Goal: Transaction & Acquisition: Purchase product/service

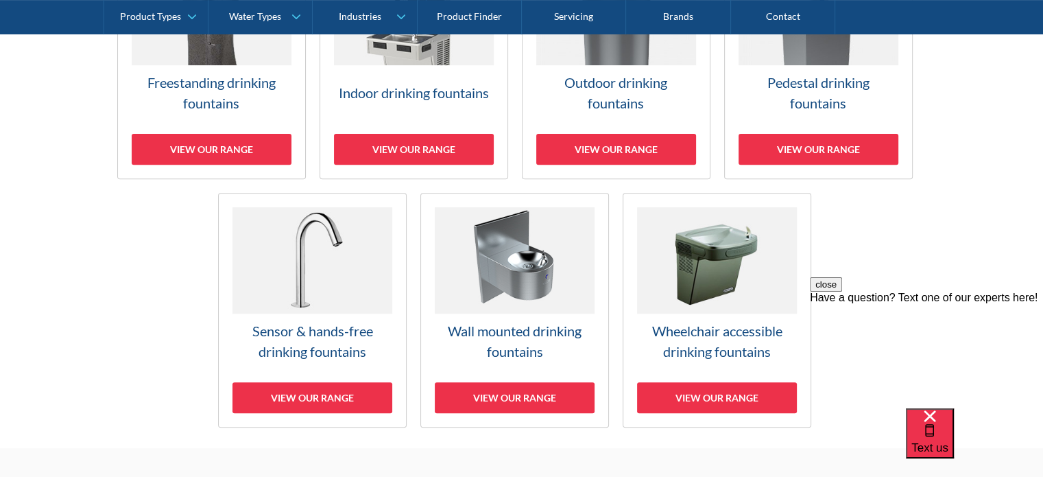
scroll to position [549, 0]
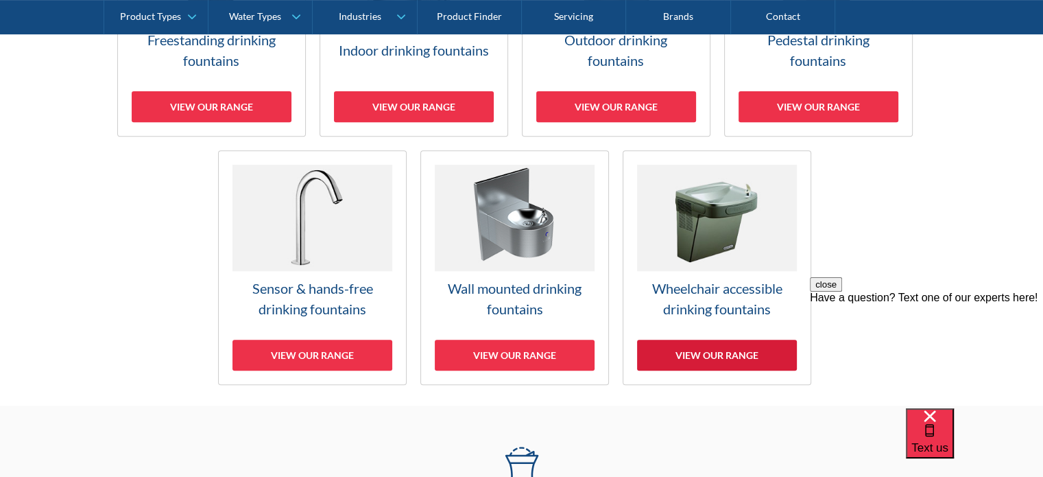
click at [768, 354] on div "View our range" at bounding box center [717, 354] width 160 height 31
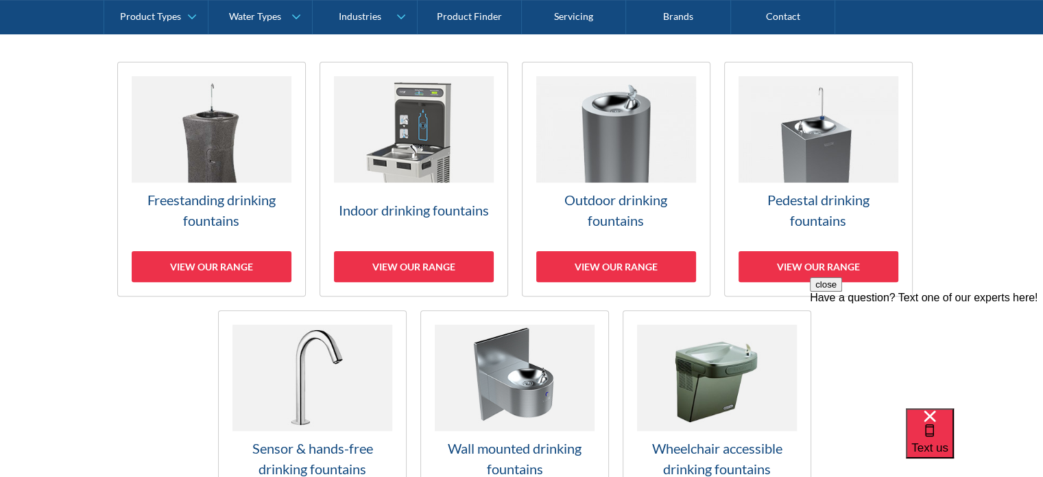
scroll to position [343, 0]
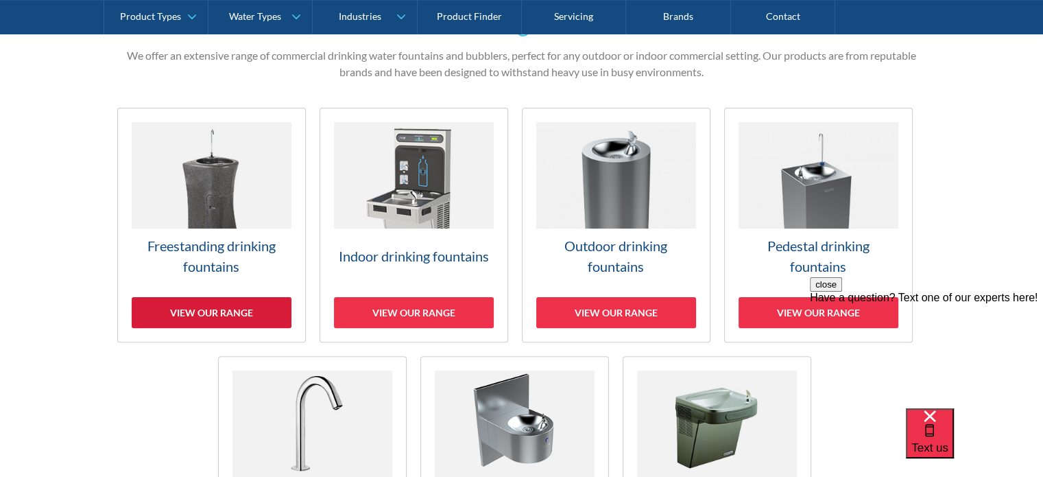
click at [239, 309] on div "View our range" at bounding box center [212, 312] width 160 height 31
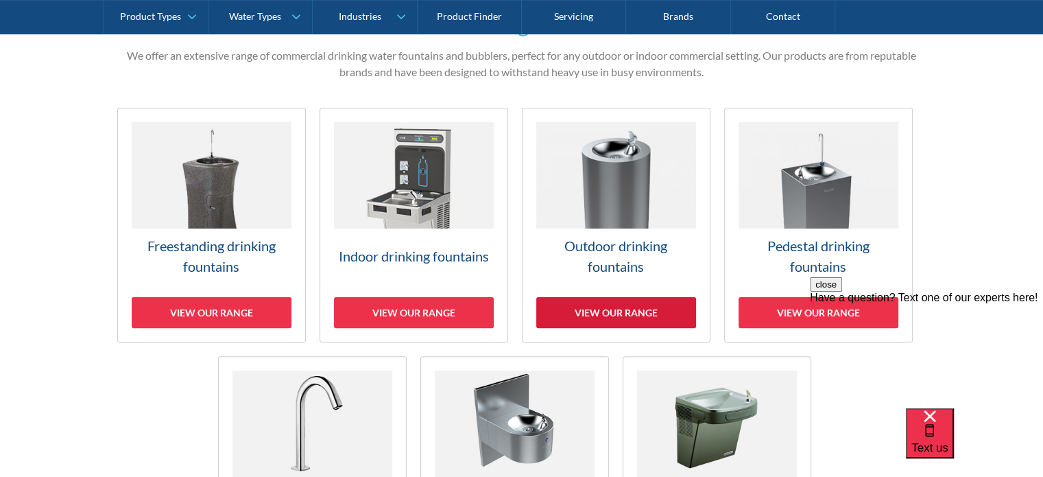
click at [565, 311] on div "View our range" at bounding box center [616, 312] width 160 height 31
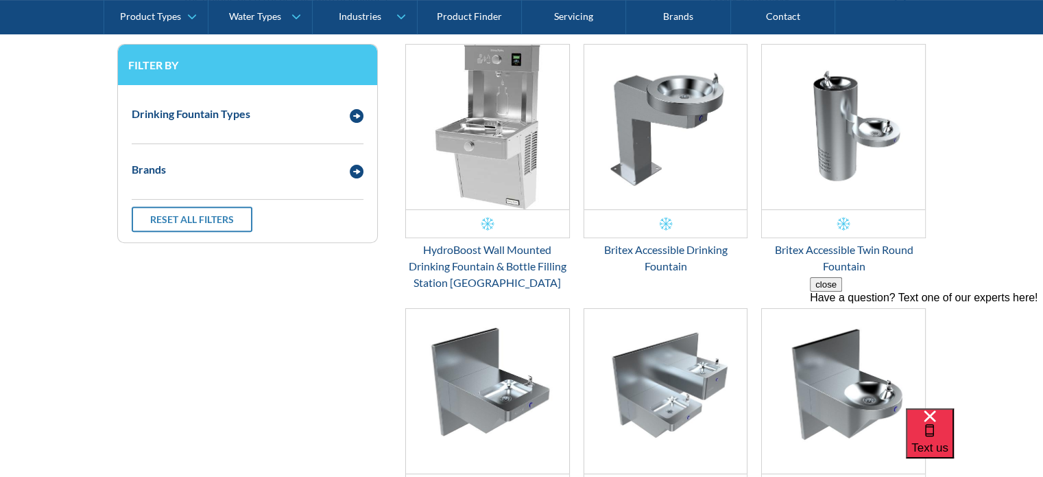
scroll to position [414, 0]
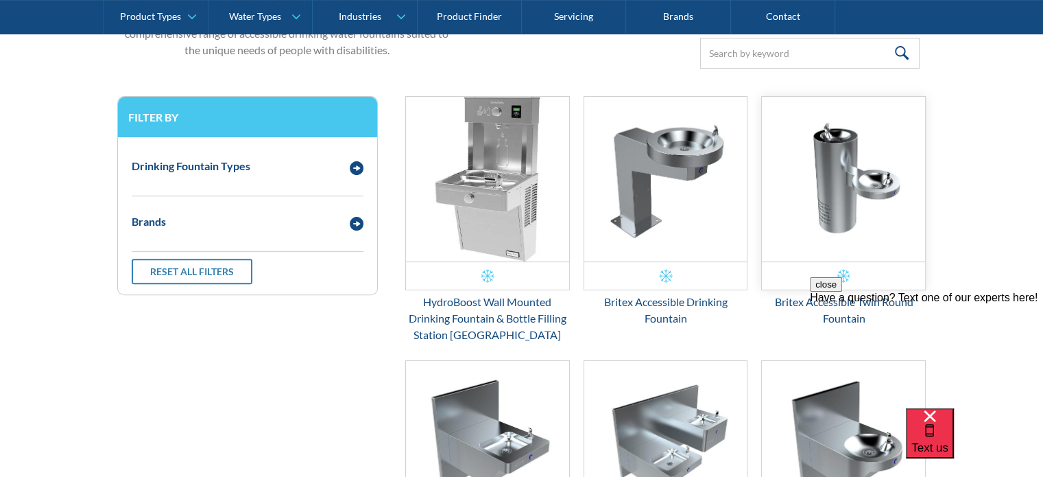
click at [826, 195] on img "Email Form 3" at bounding box center [843, 179] width 163 height 165
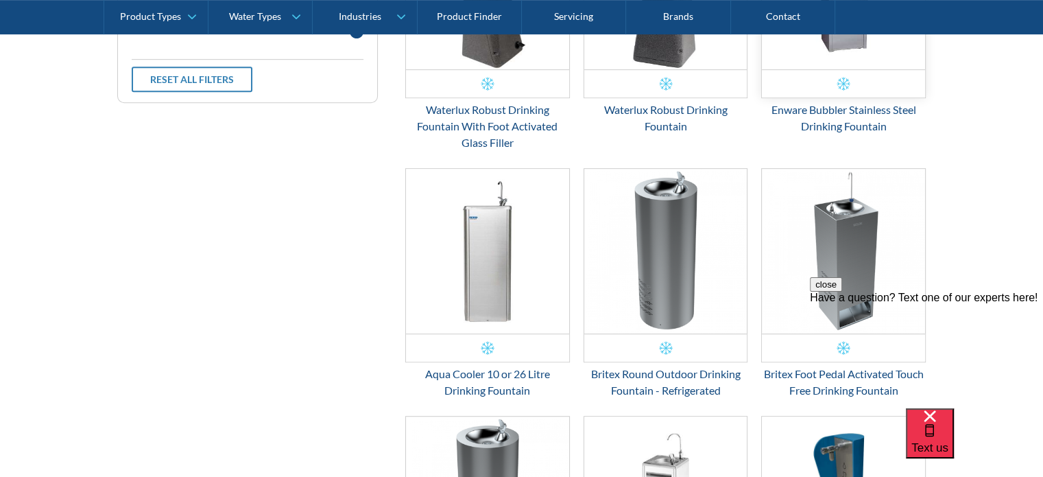
scroll to position [507, 0]
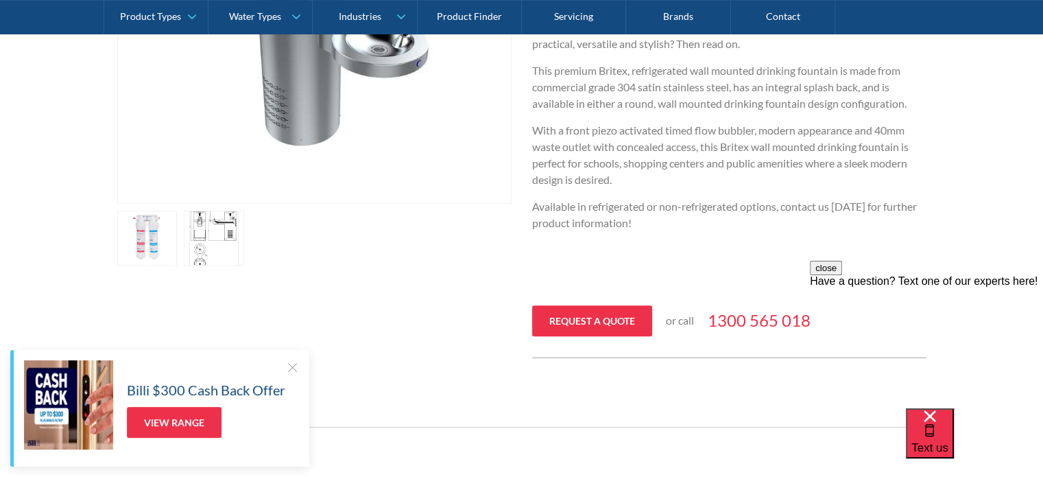
scroll to position [411, 0]
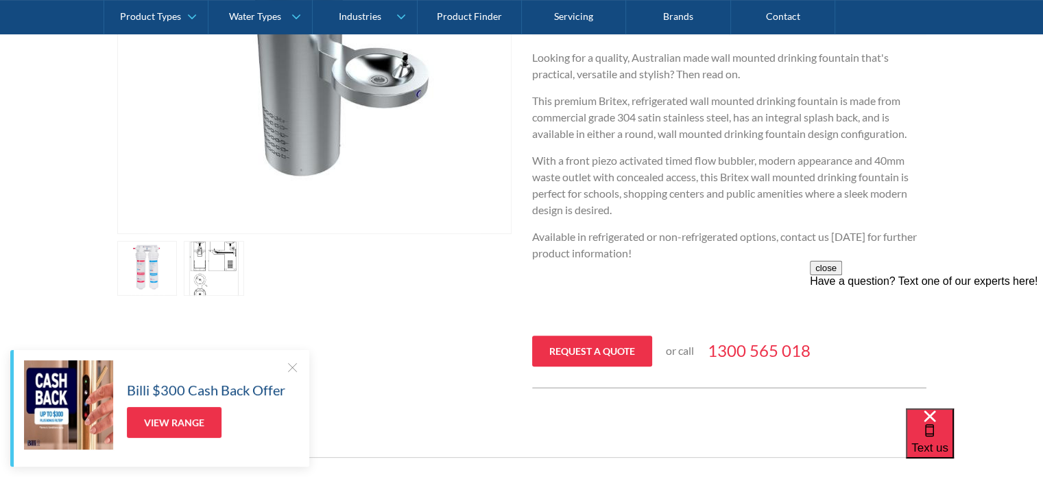
click at [205, 253] on link "open lightbox" at bounding box center [214, 268] width 60 height 55
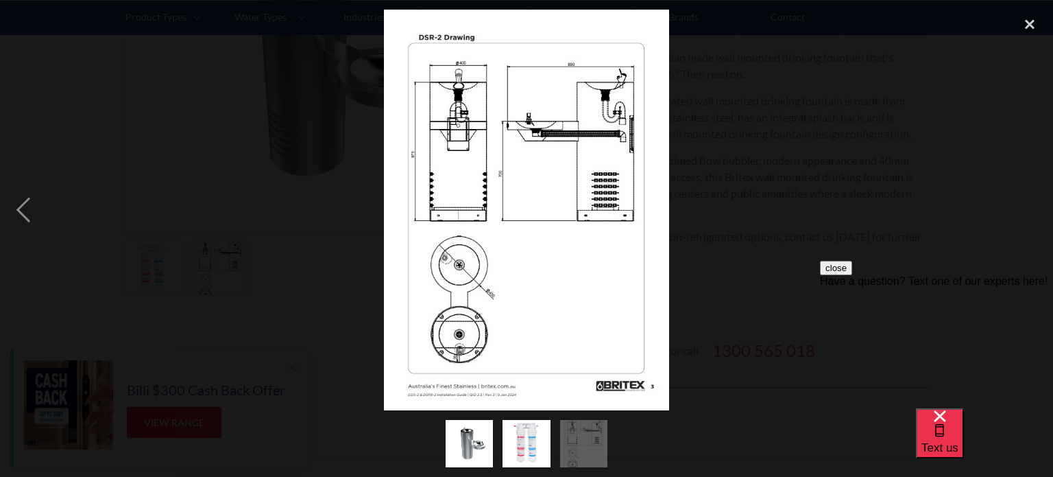
click at [787, 154] on div at bounding box center [526, 210] width 1053 height 400
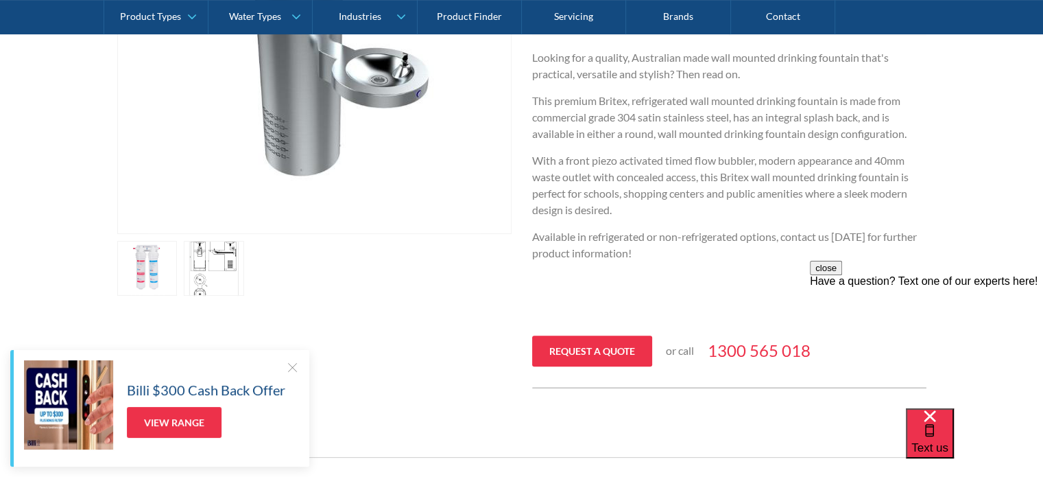
click at [287, 358] on div "Billi $300 Cash Back Offer View Range" at bounding box center [159, 408] width 299 height 117
click at [293, 367] on div at bounding box center [292, 367] width 14 height 14
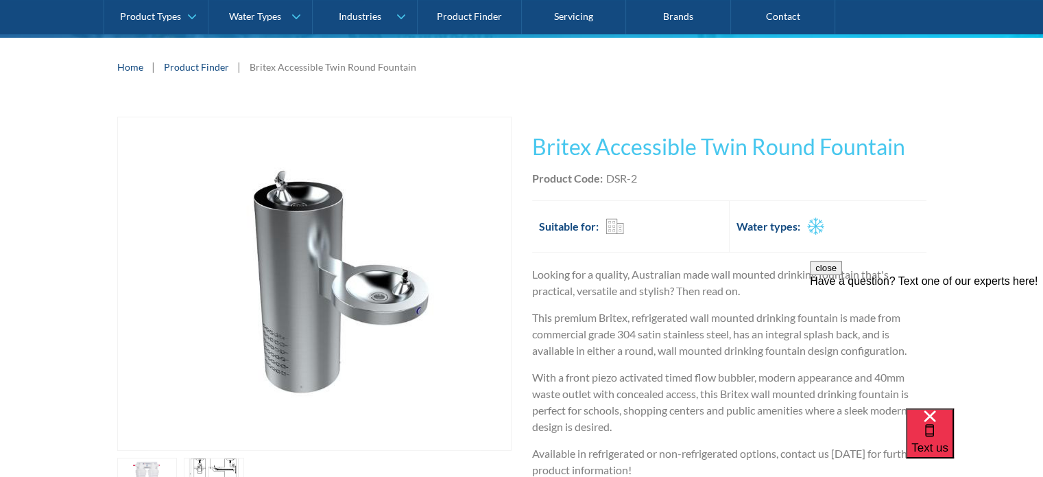
scroll to position [274, 0]
